Goal: Information Seeking & Learning: Learn about a topic

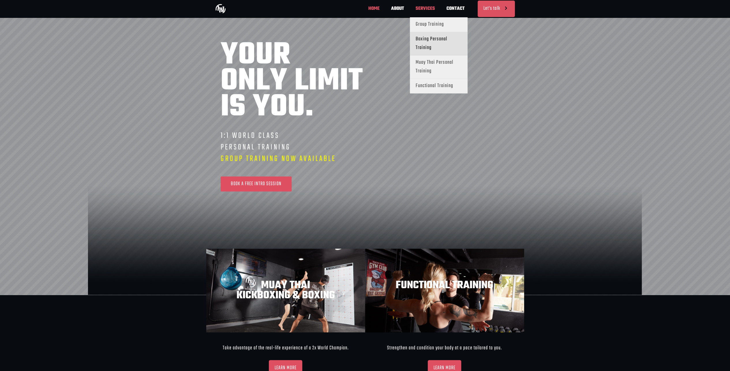
scroll to position [0, 254]
click at [430, 65] on span "Muay Thai Personal Training" at bounding box center [438, 66] width 46 height 17
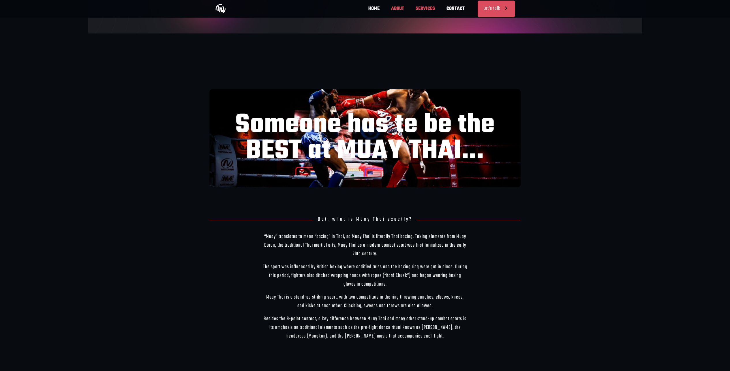
click at [397, 9] on span "ABOUT" at bounding box center [397, 8] width 25 height 17
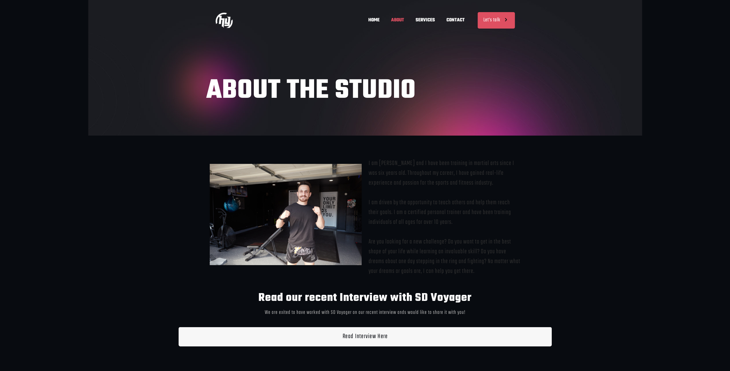
click at [287, 199] on img at bounding box center [286, 214] width 152 height 101
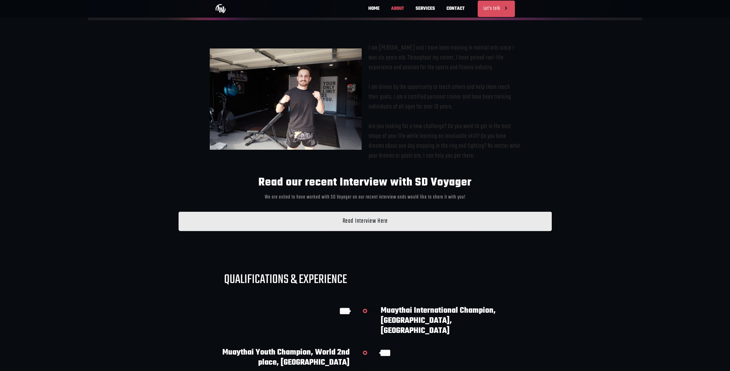
scroll to position [0, 165]
click at [391, 219] on link "Read Interview Here" at bounding box center [364, 220] width 373 height 19
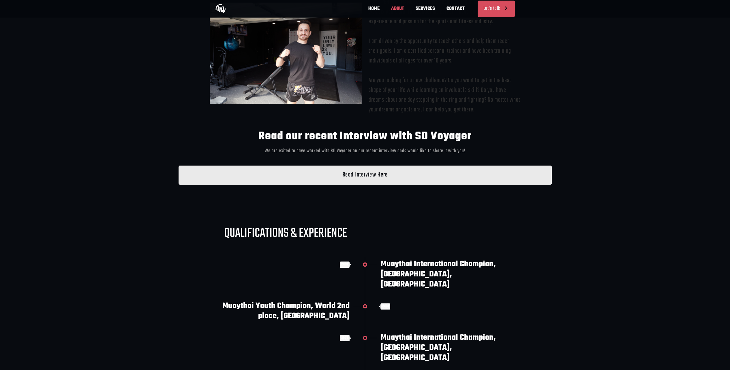
scroll to position [173, 0]
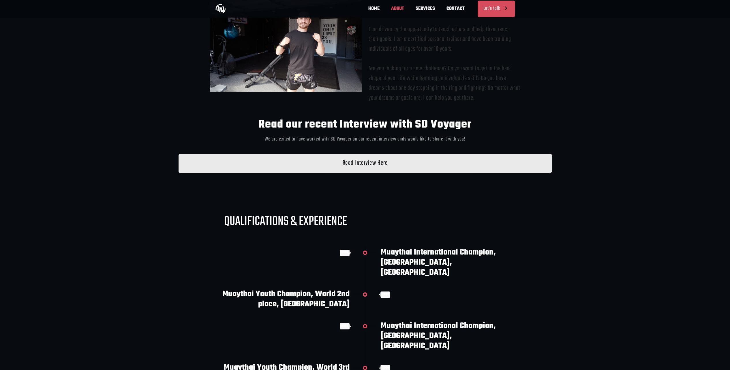
click at [354, 164] on span "Read Interview Here" at bounding box center [364, 163] width 45 height 8
